Goal: Task Accomplishment & Management: Complete application form

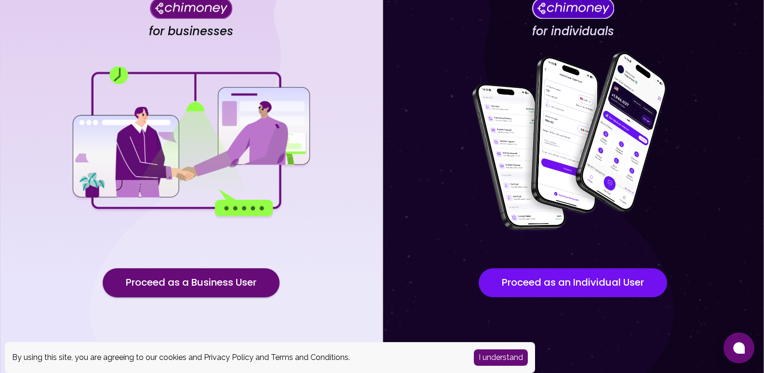
scroll to position [63, 0]
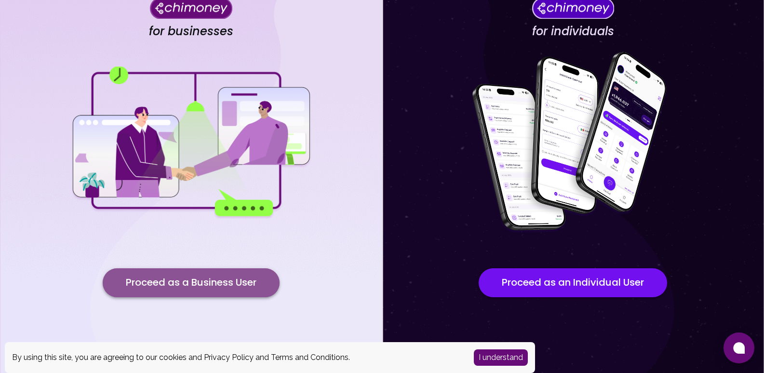
click at [251, 284] on button "Proceed as a Business User" at bounding box center [191, 282] width 177 height 29
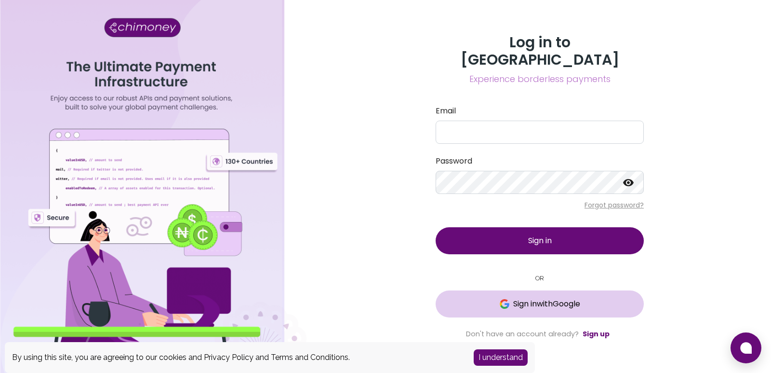
click at [495, 301] on button "Sign in with Google" at bounding box center [540, 303] width 208 height 27
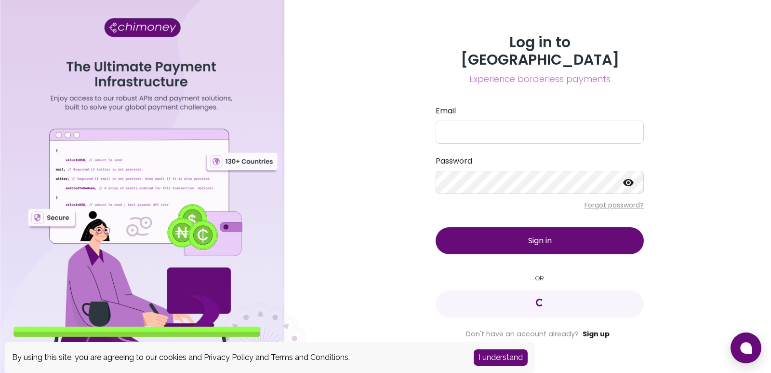
click at [591, 329] on link "Sign up" at bounding box center [596, 334] width 27 height 10
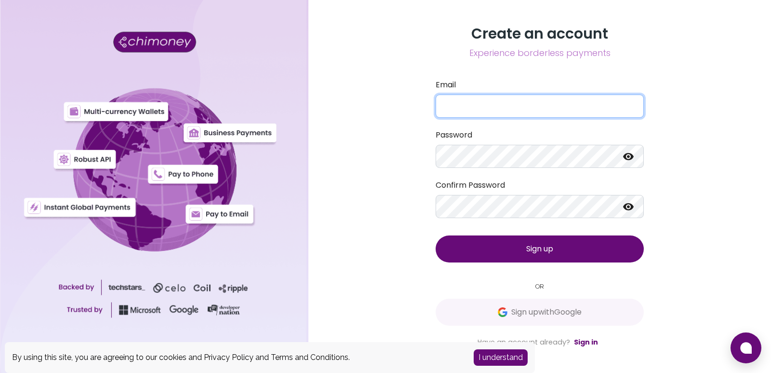
click at [516, 106] on input "Email" at bounding box center [540, 105] width 208 height 23
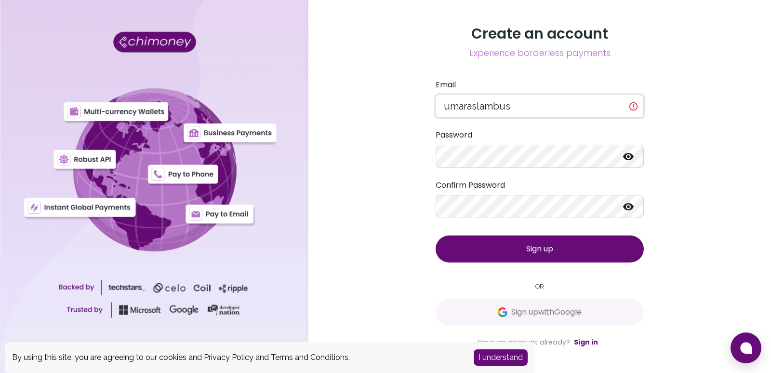
click at [490, 107] on input "umaraslambus" at bounding box center [540, 105] width 208 height 23
type input "u"
type input "[EMAIL_ADDRESS][DOMAIN_NAME]"
click at [631, 157] on icon at bounding box center [628, 156] width 11 height 7
click at [625, 204] on icon at bounding box center [629, 207] width 12 height 12
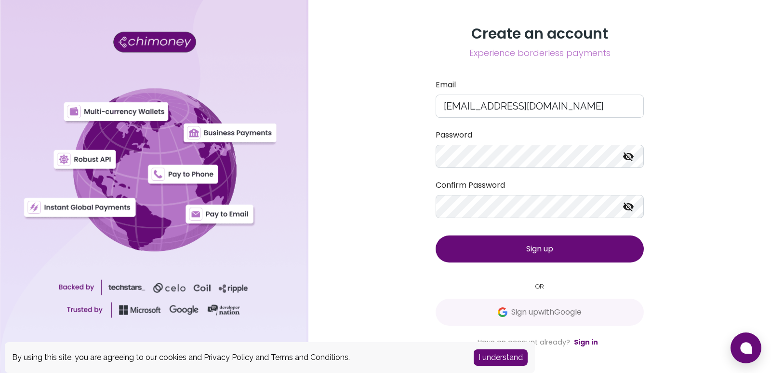
click at [562, 247] on button "Sign up" at bounding box center [540, 248] width 208 height 27
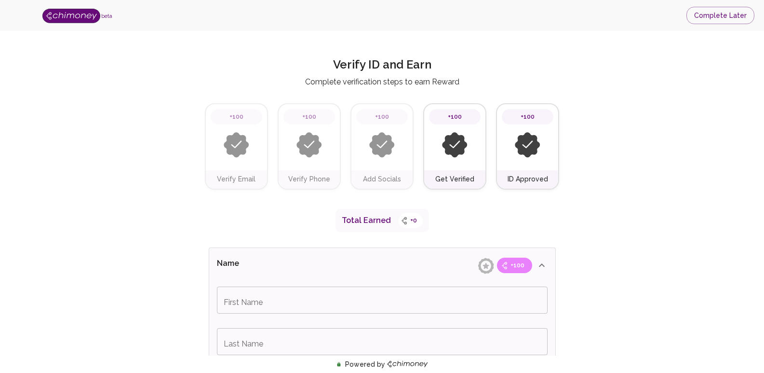
click at [234, 147] on img at bounding box center [237, 145] width 26 height 26
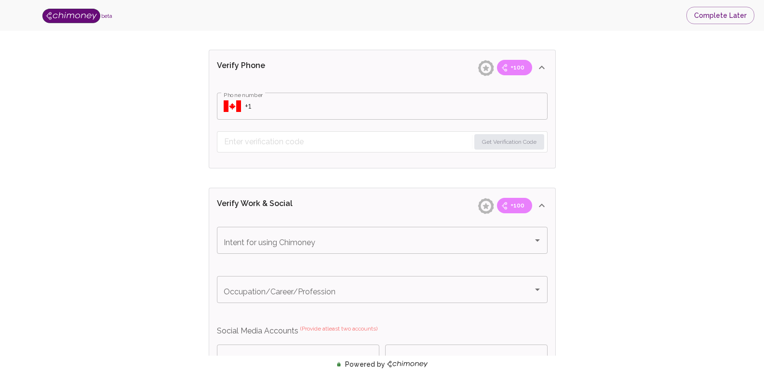
scroll to position [347, 0]
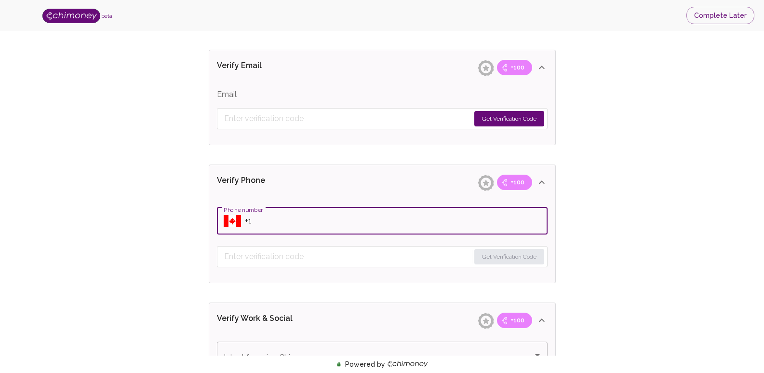
click at [330, 219] on input "Phone number" at bounding box center [396, 220] width 303 height 27
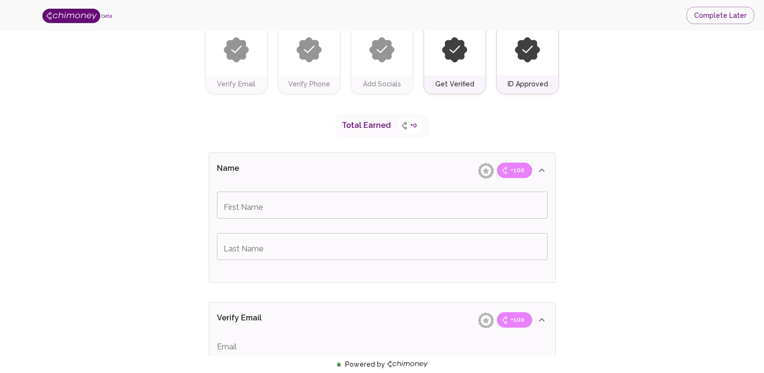
scroll to position [108, 0]
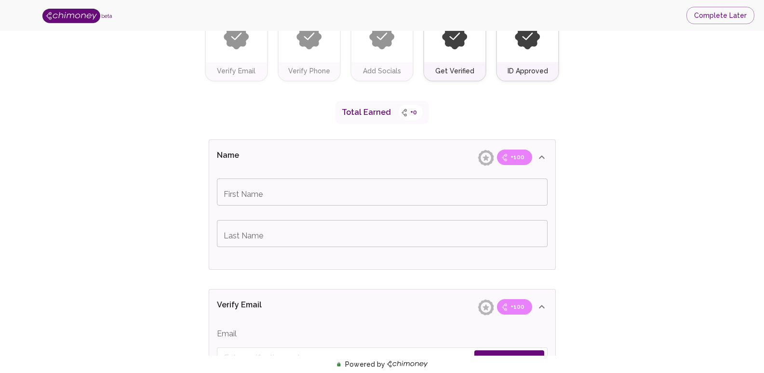
type input "+92"
click at [480, 192] on input "First Name" at bounding box center [382, 191] width 331 height 27
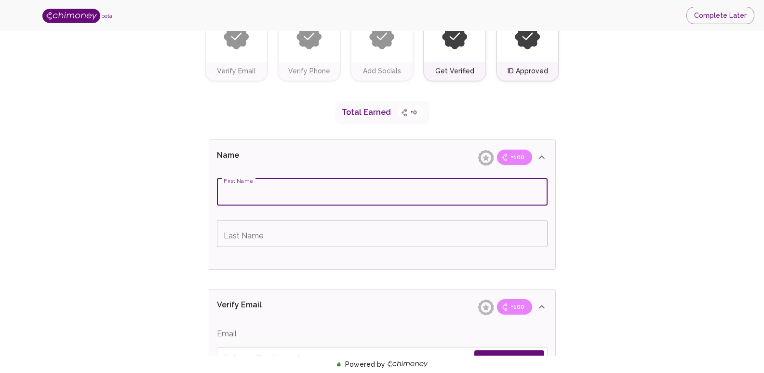
type input "I"
type input "Umar"
click at [449, 241] on input "Last Name" at bounding box center [382, 233] width 331 height 27
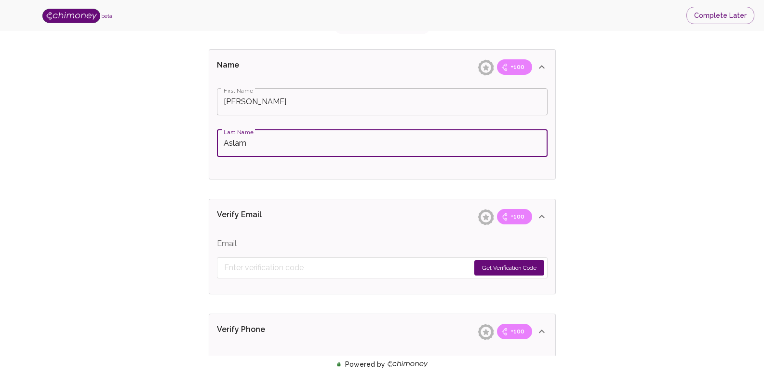
scroll to position [214, 0]
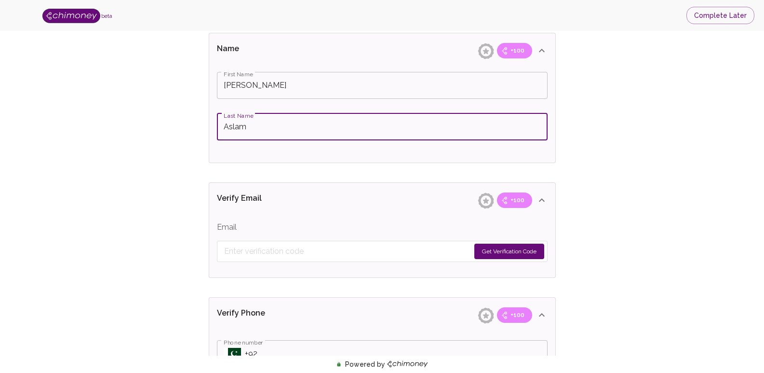
type input "Aslam"
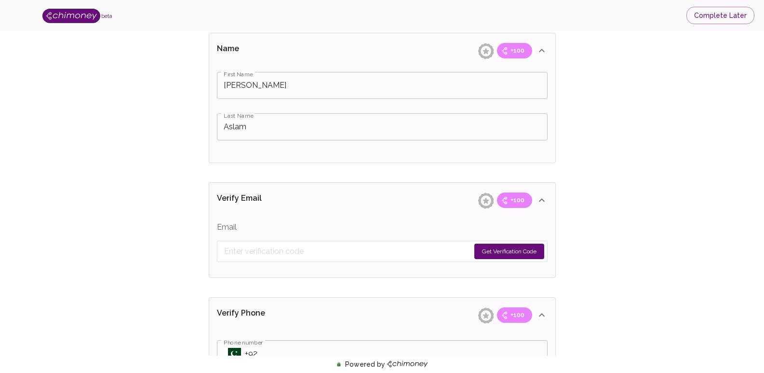
click at [507, 201] on span "+100" at bounding box center [518, 200] width 26 height 10
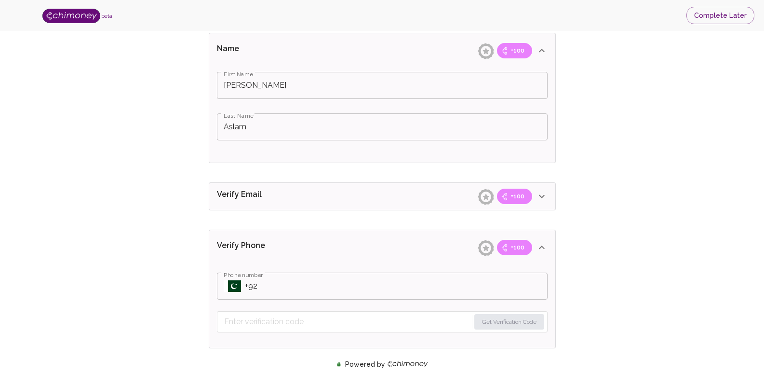
click at [491, 198] on icon at bounding box center [486, 196] width 17 height 17
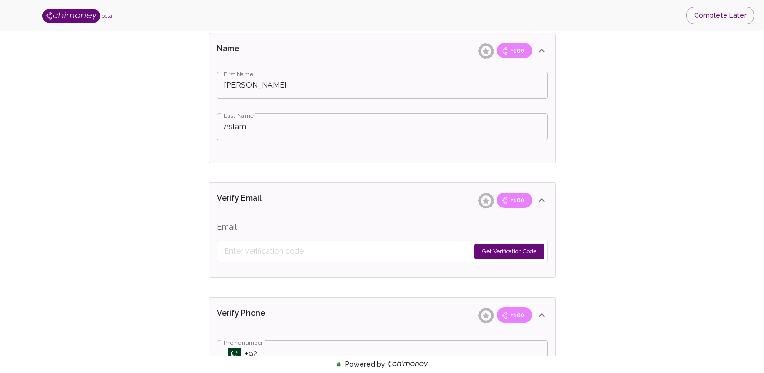
click at [500, 249] on button "Get Verification Code" at bounding box center [509, 250] width 70 height 15
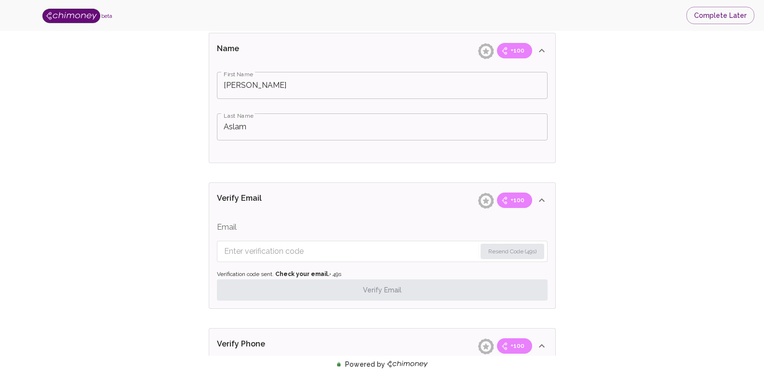
click at [325, 253] on input "Enter verification code" at bounding box center [350, 250] width 252 height 15
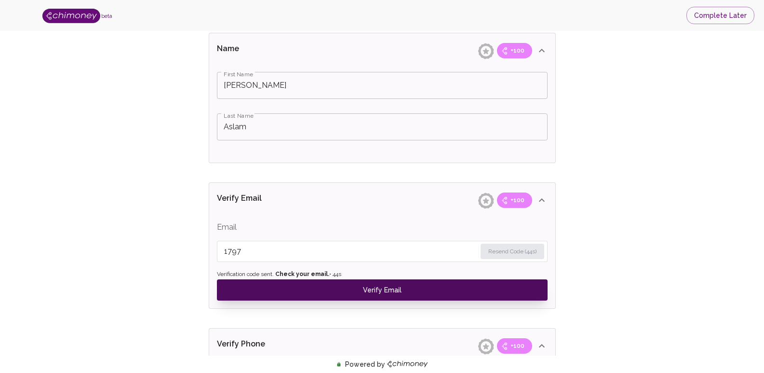
type input "1797"
click at [362, 293] on button "Verify Email" at bounding box center [382, 289] width 331 height 21
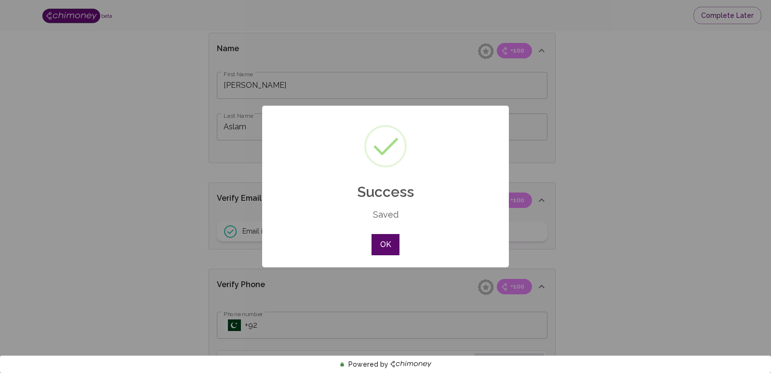
click at [394, 239] on button "OK" at bounding box center [386, 244] width 28 height 21
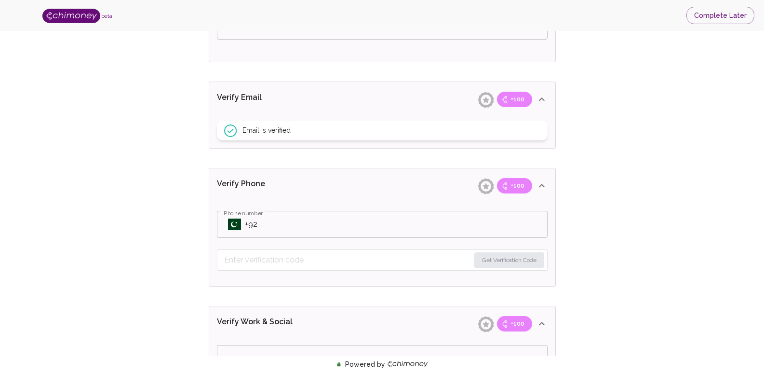
scroll to position [320, 0]
